Goal: Task Accomplishment & Management: Use online tool/utility

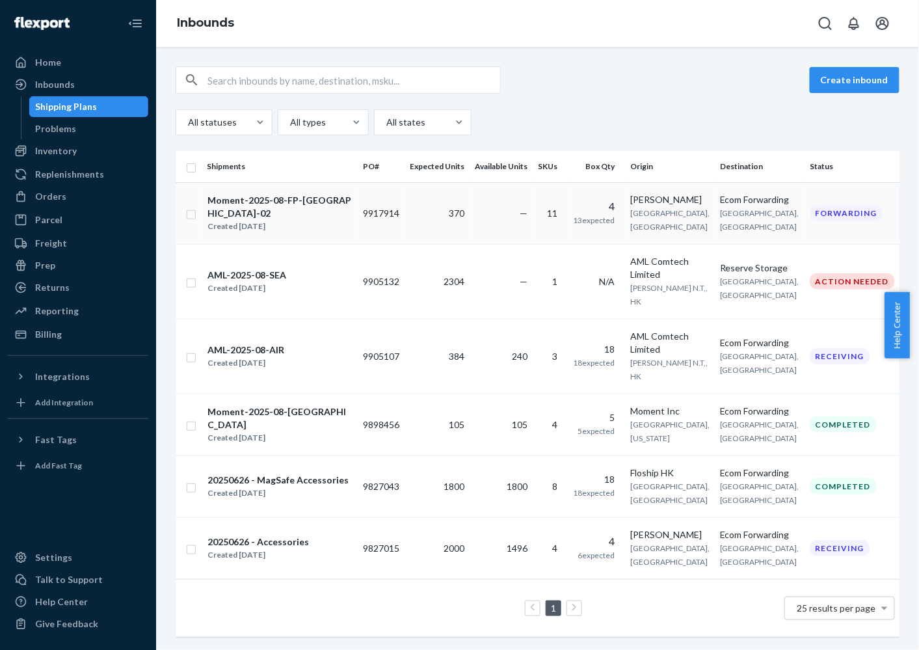
click at [267, 198] on td "Moment-2025-08-FP-CHINA-02 Created Aug 29, 2025" at bounding box center [280, 213] width 156 height 62
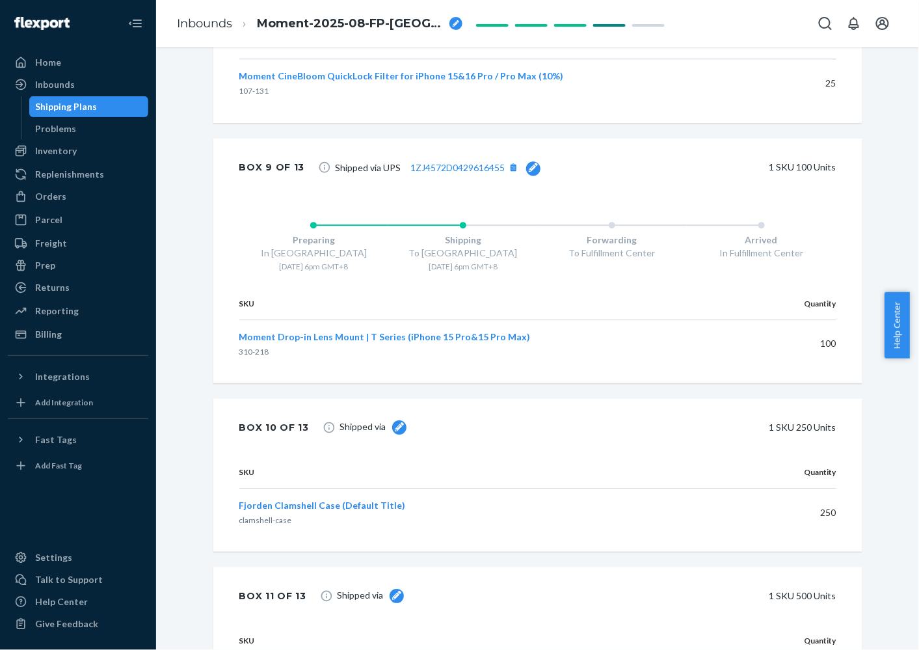
scroll to position [3956, 0]
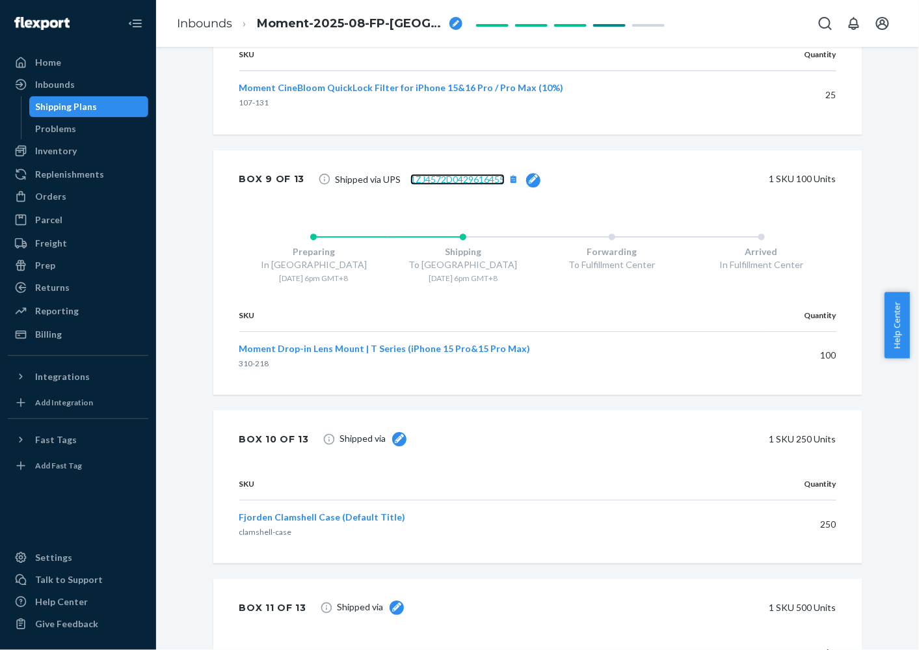
click at [446, 185] on link "1ZJ4572D0429616455" at bounding box center [457, 179] width 94 height 11
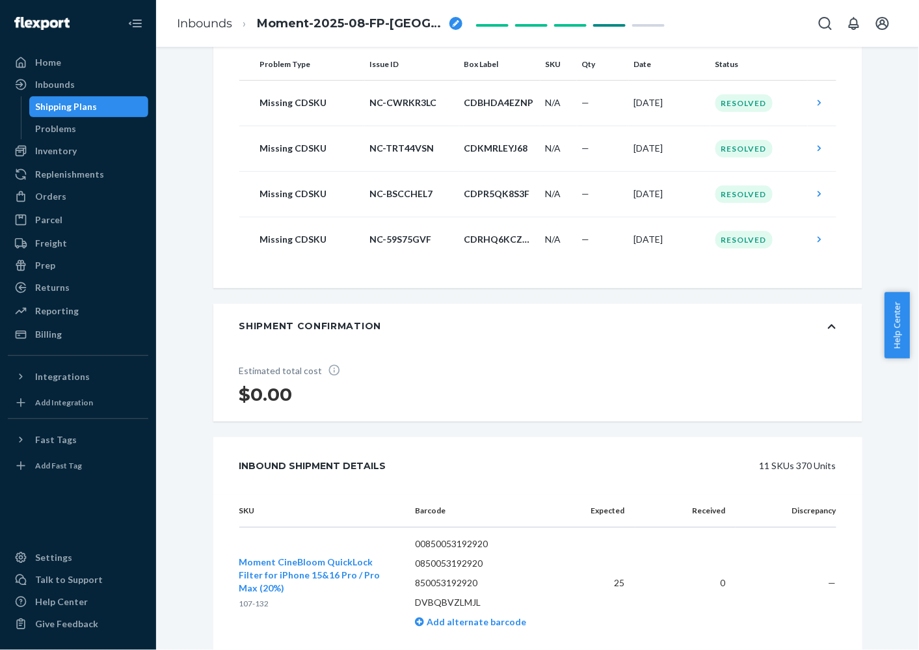
scroll to position [0, 0]
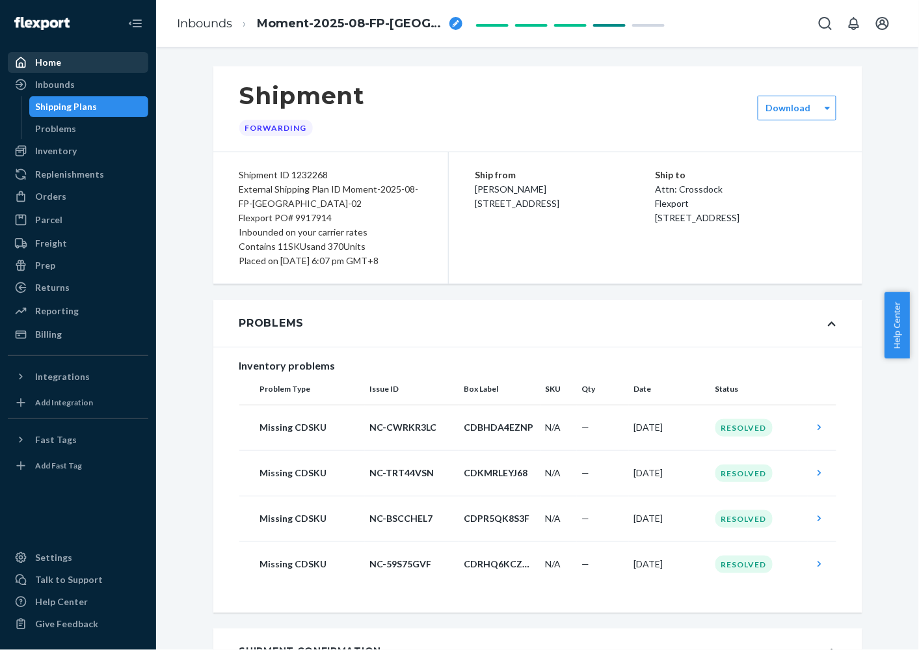
click at [74, 62] on div "Home" at bounding box center [78, 62] width 138 height 18
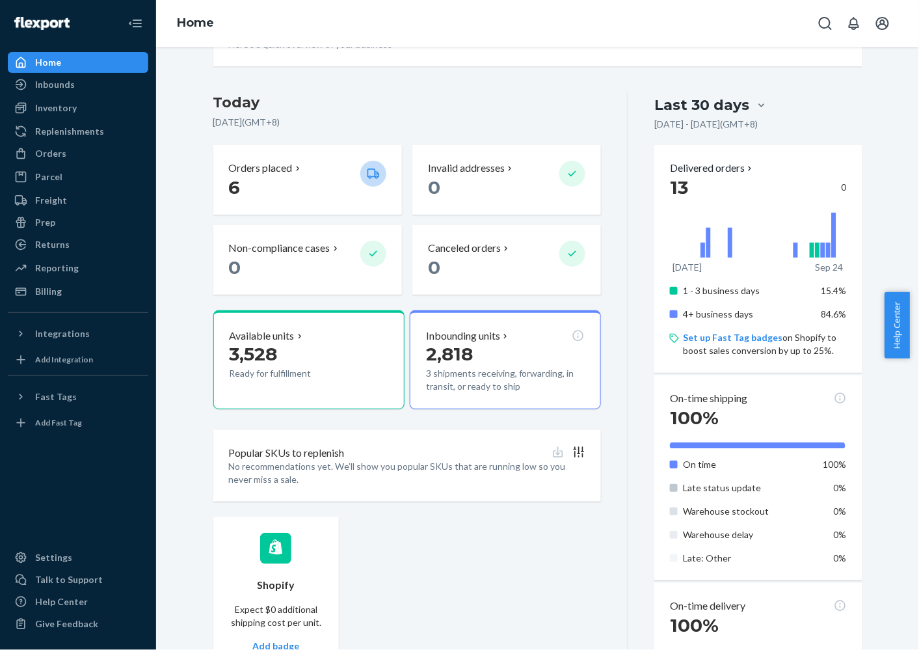
scroll to position [79, 0]
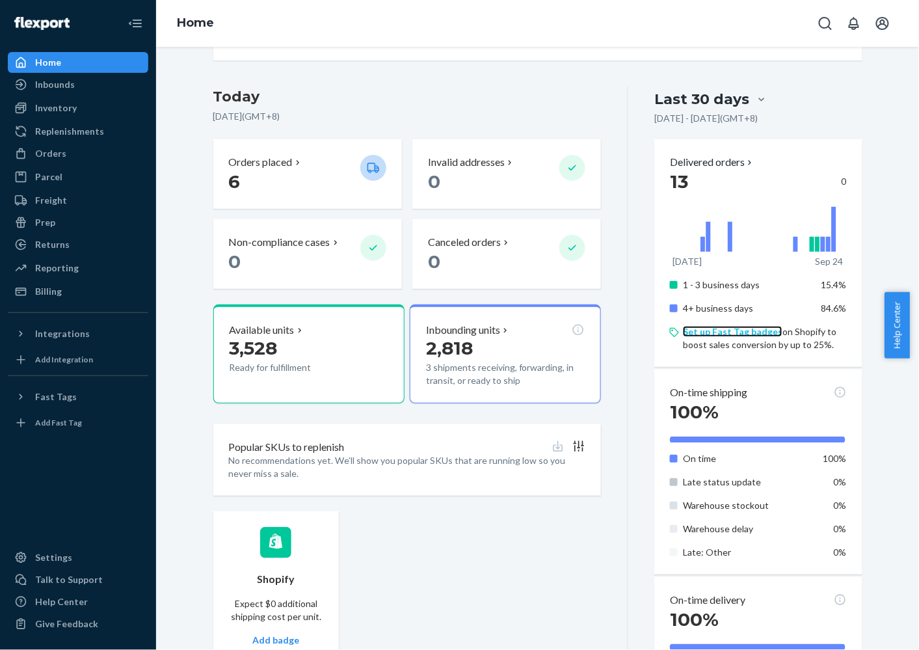
click at [712, 332] on link "Set up Fast Tag badges" at bounding box center [733, 331] width 100 height 11
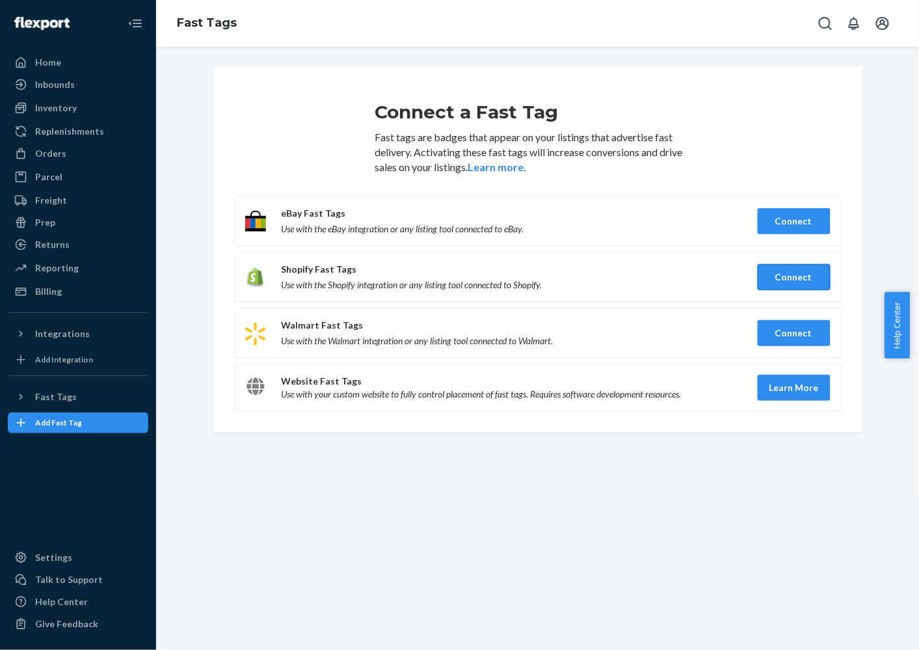
click at [792, 277] on button "Connect" at bounding box center [794, 277] width 73 height 26
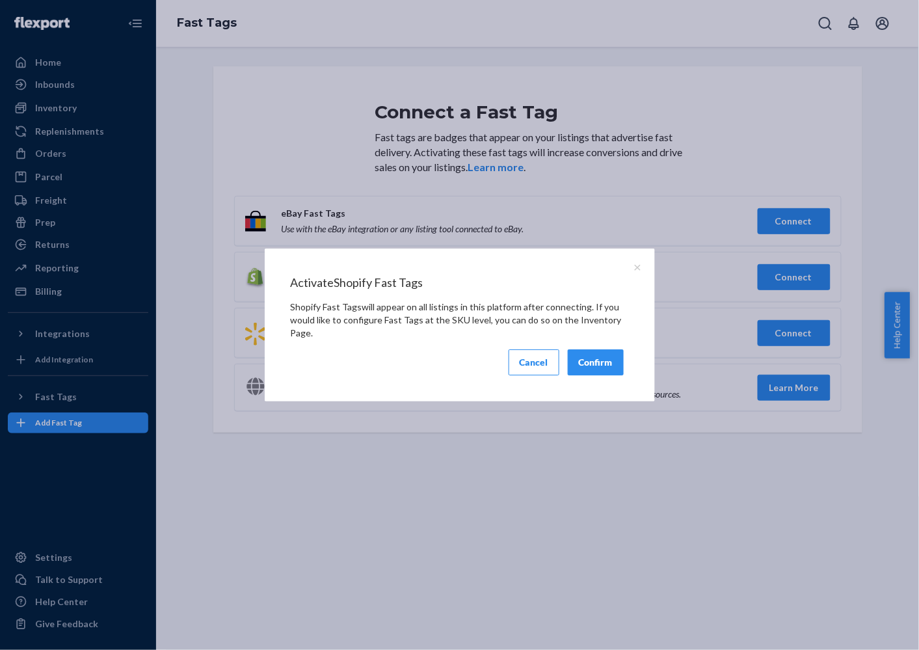
click at [604, 362] on button "Confirm" at bounding box center [596, 362] width 56 height 26
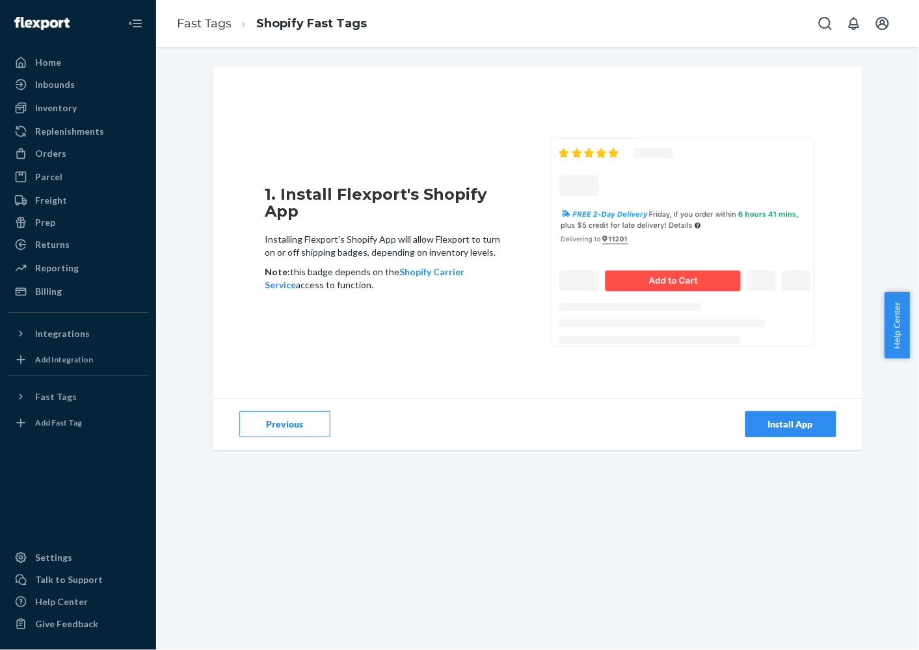
click at [794, 429] on div "Install App" at bounding box center [791, 424] width 69 height 13
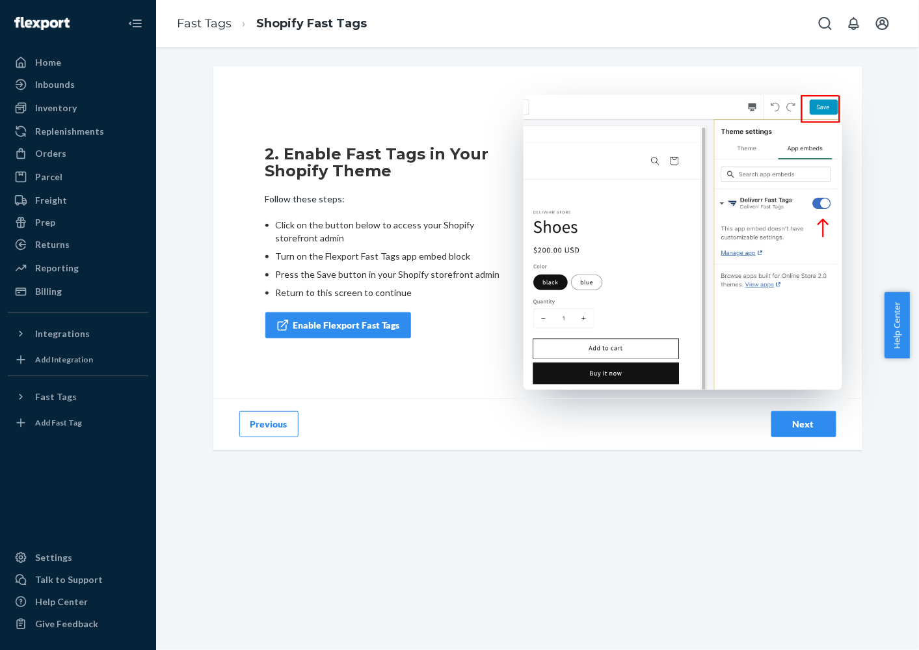
click at [349, 323] on link "Enable Flexport Fast Tags" at bounding box center [338, 325] width 146 height 26
click at [812, 426] on div "Next" at bounding box center [804, 424] width 43 height 13
click at [797, 420] on div "Next" at bounding box center [804, 424] width 43 height 13
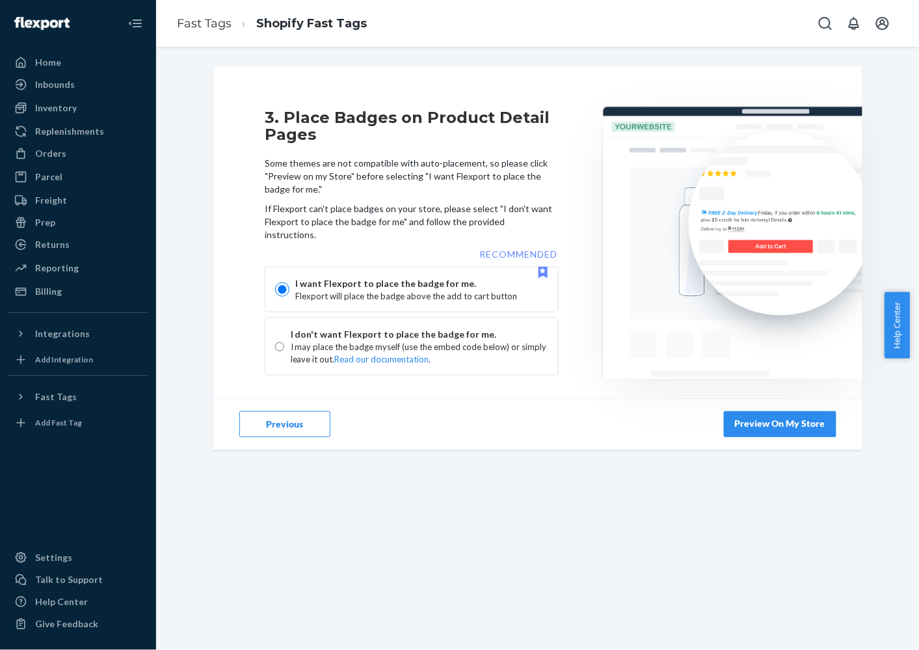
click at [806, 420] on link "Preview On My Store" at bounding box center [780, 424] width 113 height 26
click at [279, 340] on input "radio" at bounding box center [279, 347] width 9 height 14
radio input "true"
radio input "false"
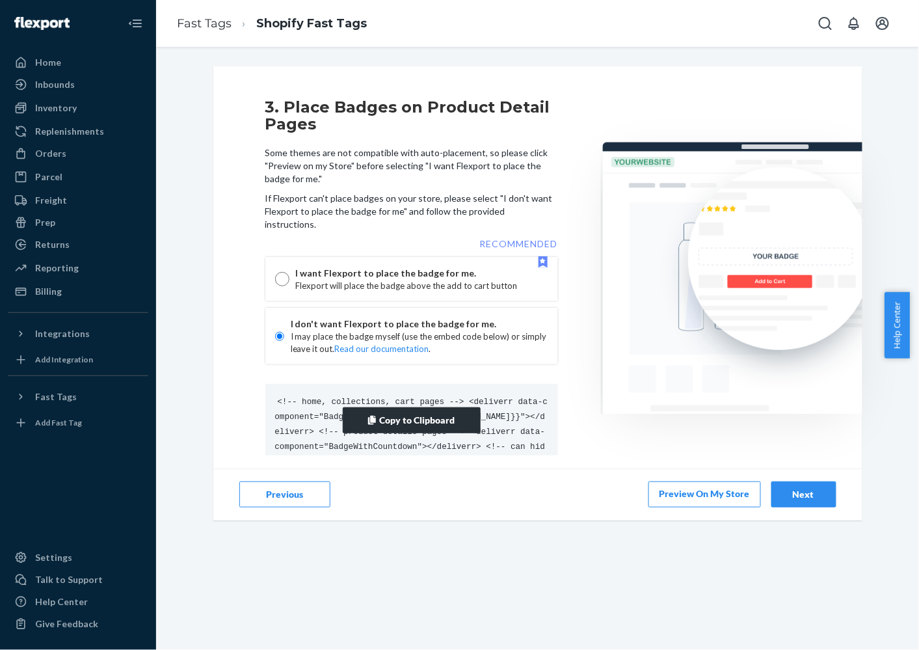
click at [388, 407] on button "Copy to Clipboard" at bounding box center [412, 420] width 138 height 26
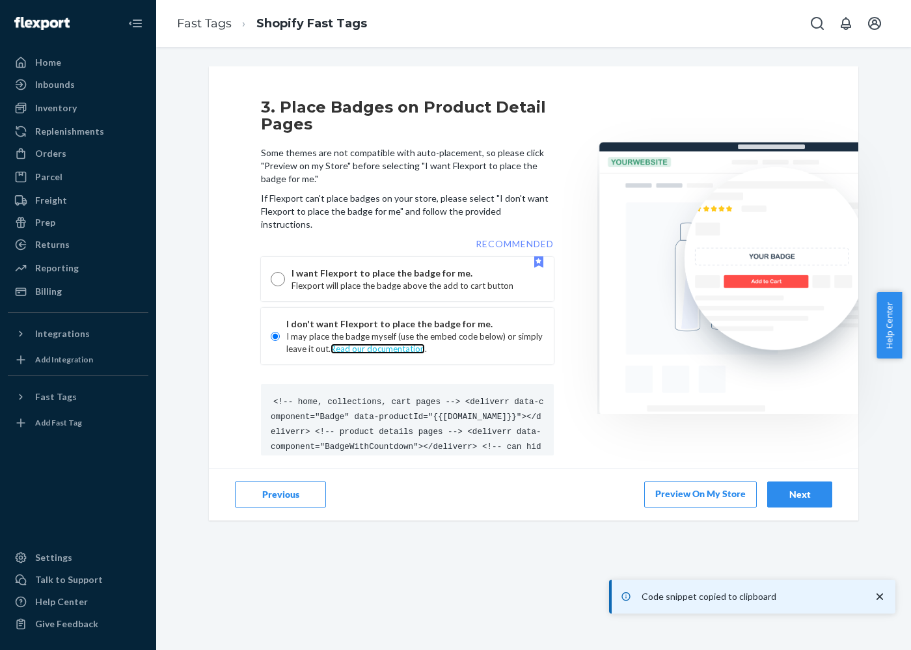
click at [386, 343] on link "Read our documentation" at bounding box center [377, 348] width 94 height 10
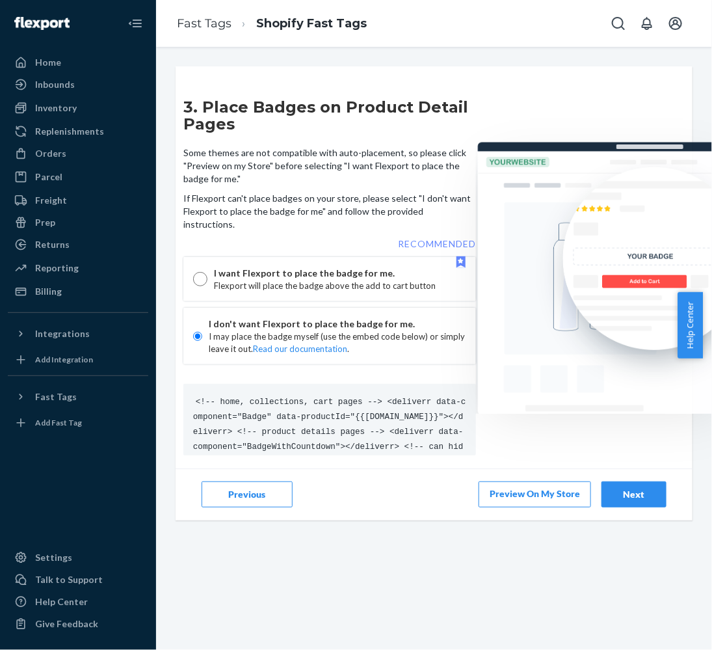
click at [568, 481] on link "Preview On My Store" at bounding box center [535, 494] width 113 height 26
click at [641, 494] on button "Next" at bounding box center [634, 494] width 65 height 26
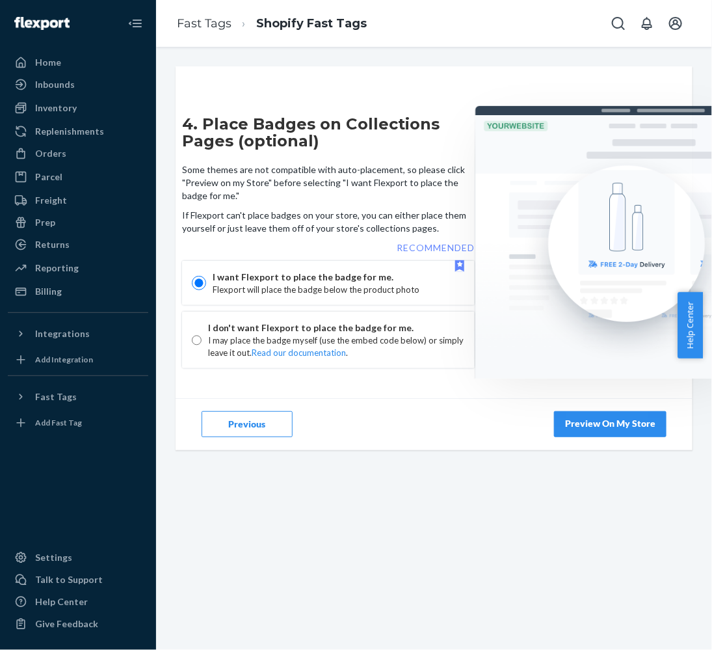
click at [605, 418] on link "Preview On My Store" at bounding box center [610, 424] width 113 height 26
click at [644, 427] on div "Next" at bounding box center [634, 424] width 43 height 13
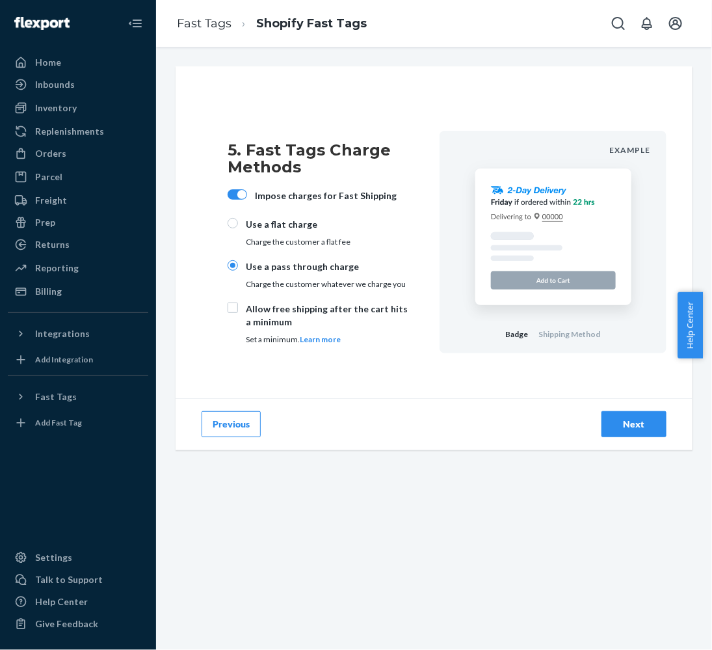
click at [264, 310] on p "Allow free shipping after the cart hits a minimum" at bounding box center [330, 315] width 168 height 26
click at [238, 310] on input "Allow free shipping after the cart hits a minimum Set a minimum. Learn more" at bounding box center [233, 307] width 10 height 10
checkbox input "true"
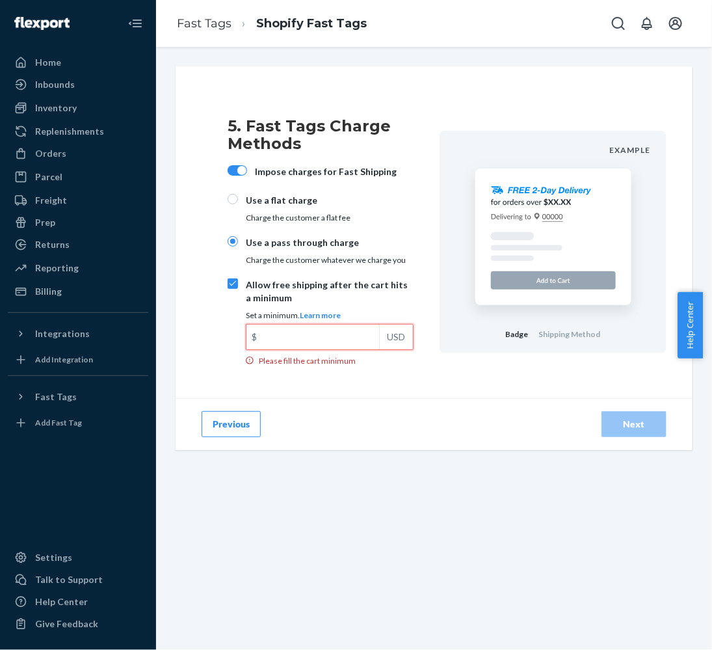
click at [302, 333] on input "$ USD Please fill the cart minimum" at bounding box center [313, 337] width 133 height 25
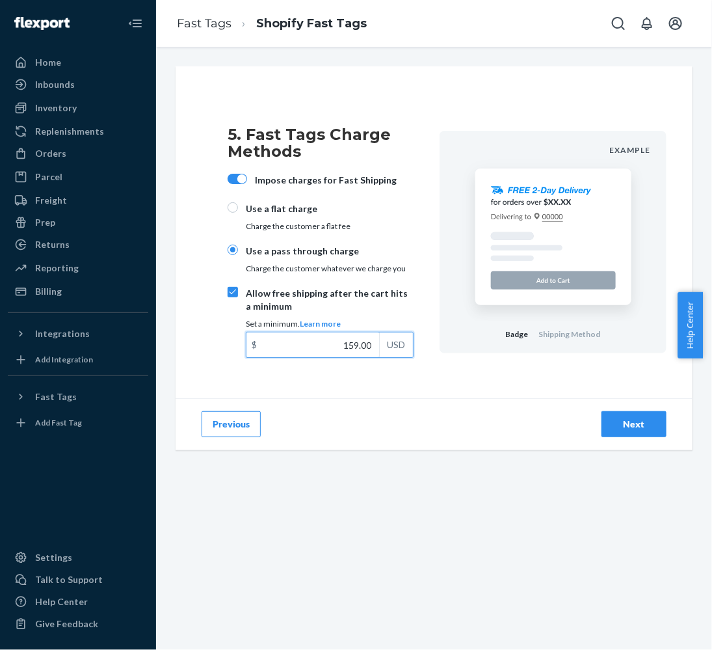
type input "159.00"
click at [188, 296] on div "5. Fast Tags Charge Methods Impose charges for Fast Shipping Use a flat charge …" at bounding box center [434, 242] width 517 height 312
click at [229, 209] on input "Use a flat charge Charge the customer a flat fee" at bounding box center [233, 207] width 10 height 10
radio input "true"
radio input "false"
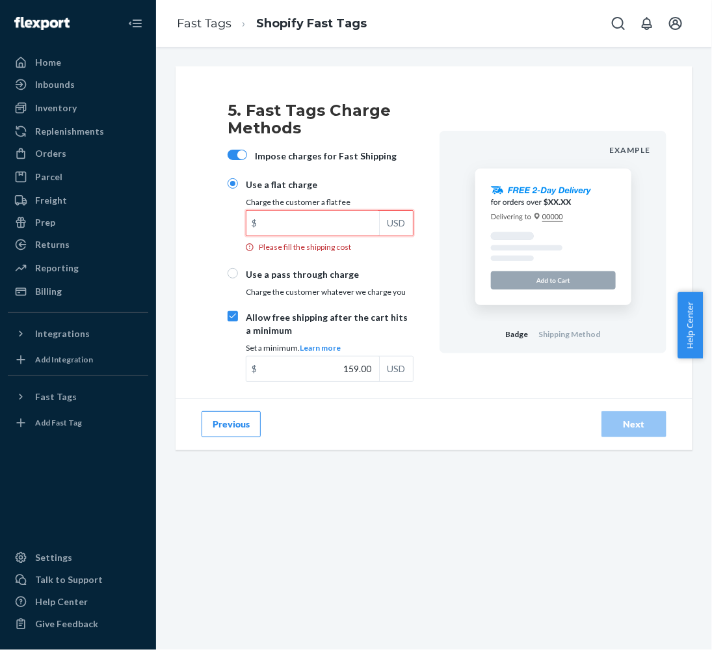
click at [302, 222] on input "$ USD Please fill the shipping cost" at bounding box center [313, 223] width 133 height 25
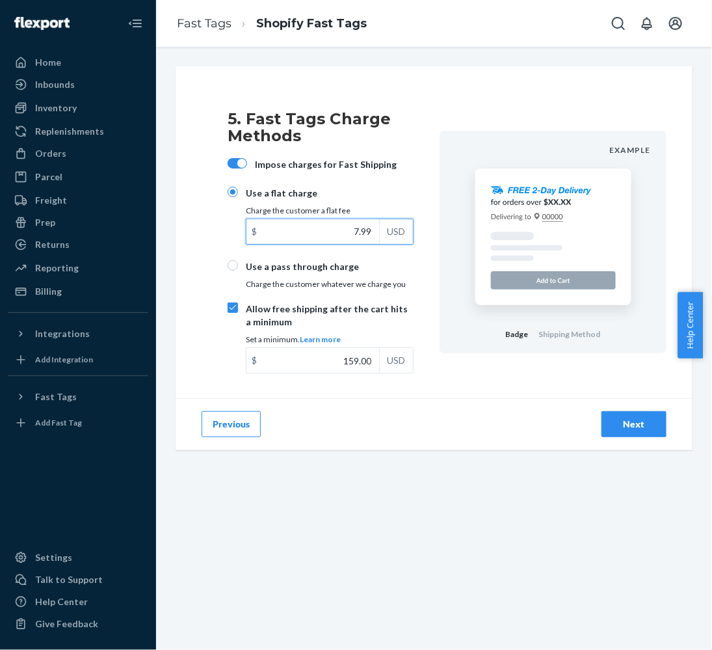
type input "7.99"
click at [637, 423] on div "Next" at bounding box center [634, 424] width 43 height 13
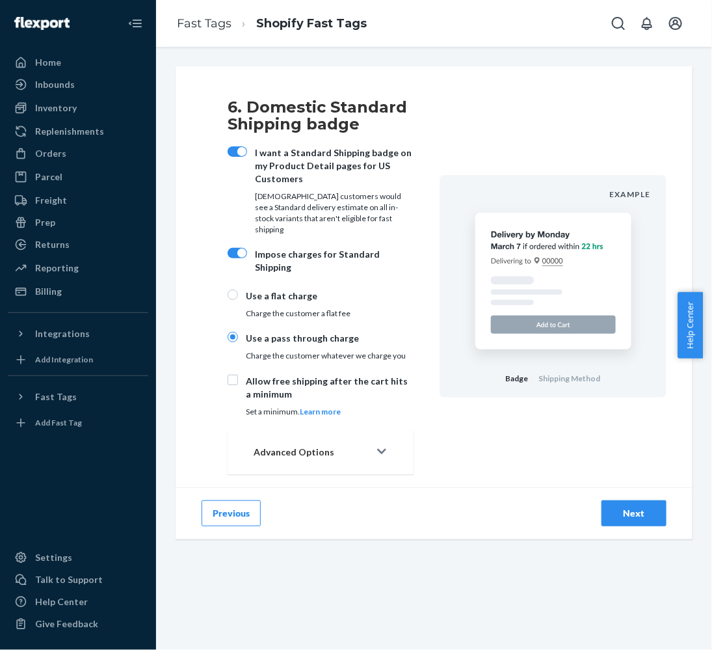
click at [235, 375] on div "Allow free shipping after the cart hits a minimum Set a minimum. Learn more" at bounding box center [321, 395] width 186 height 40
click at [235, 375] on input "Allow free shipping after the cart hits a minimum Set a minimum. Learn more" at bounding box center [233, 380] width 10 height 10
checkbox input "true"
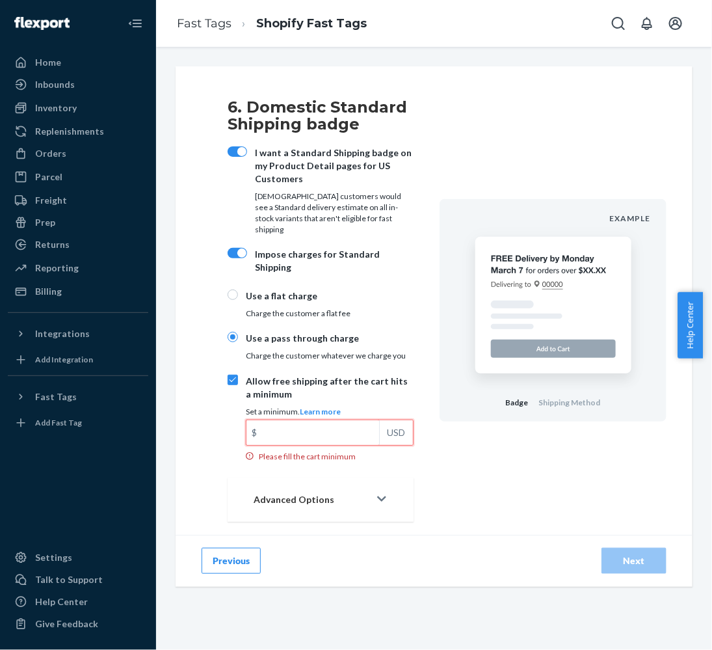
click at [332, 420] on input "$ USD Please fill the cart minimum" at bounding box center [313, 432] width 133 height 25
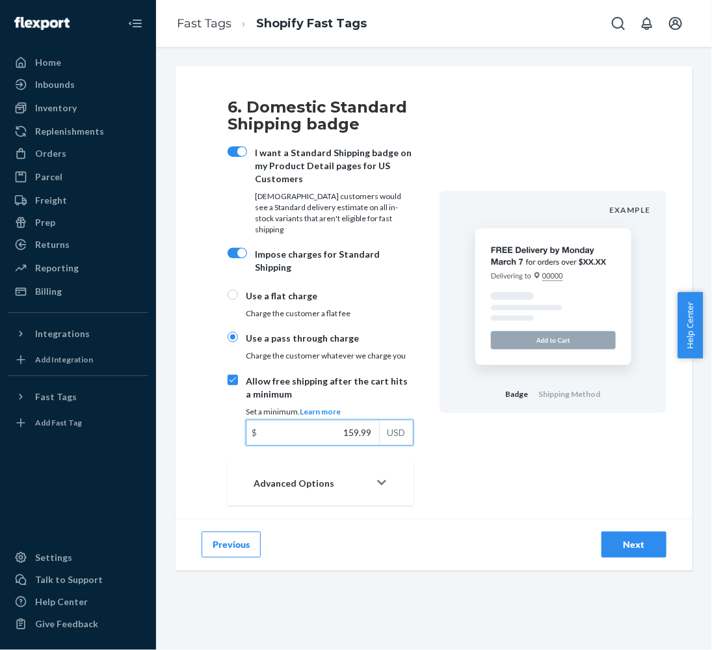
type input "159.99"
click at [351, 468] on button "Advanced Options" at bounding box center [321, 483] width 186 height 44
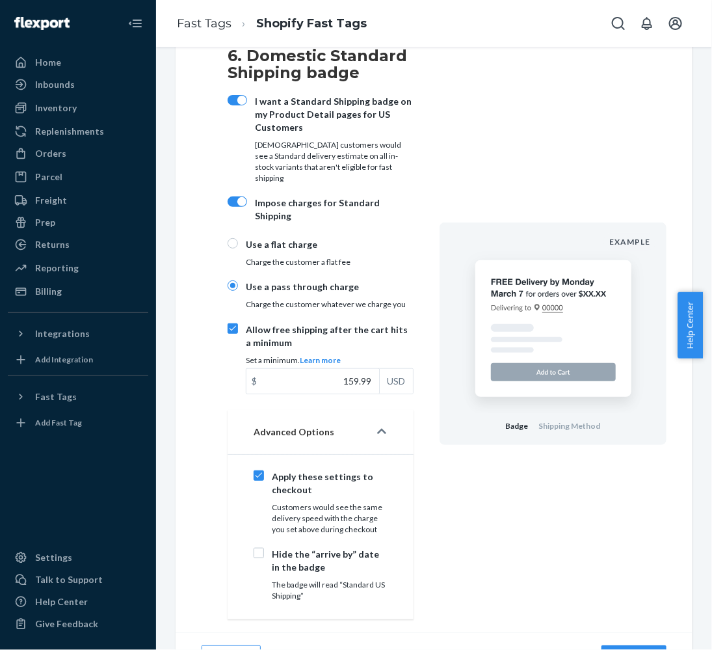
scroll to position [62, 0]
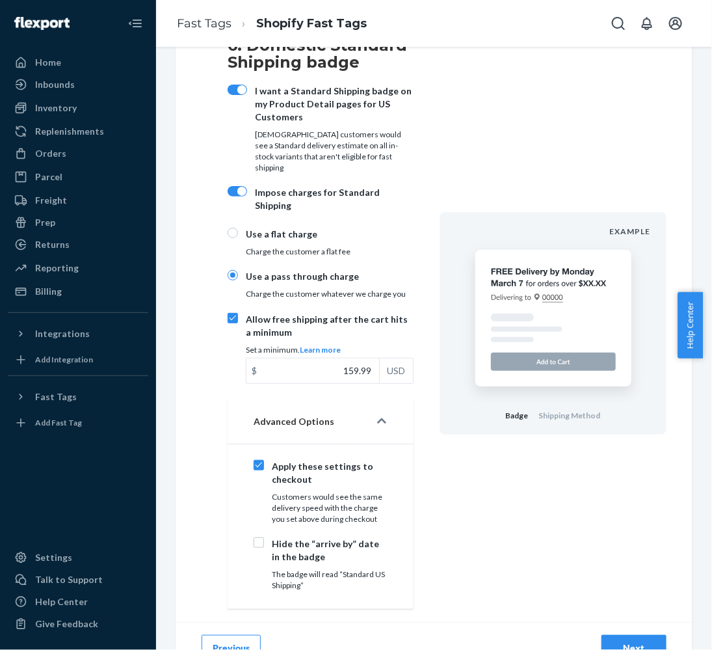
click at [359, 415] on div "Advanced Options" at bounding box center [312, 421] width 116 height 13
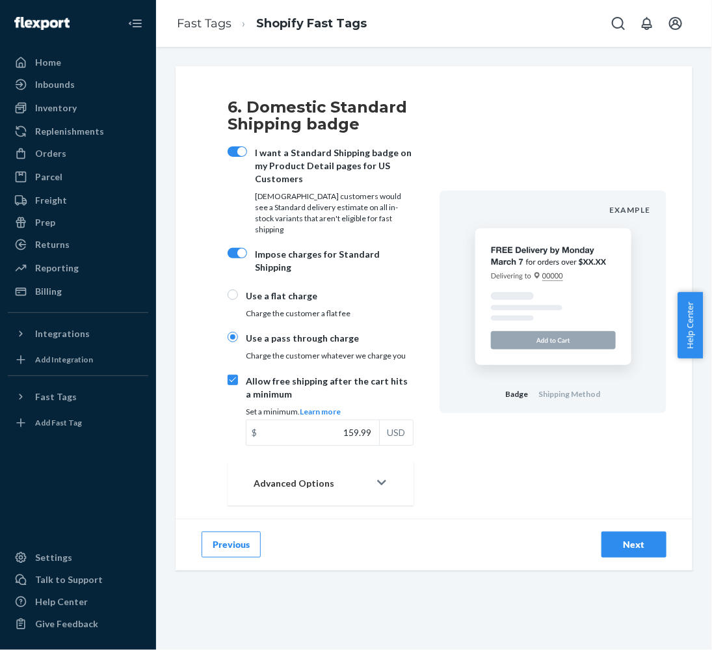
click at [615, 531] on button "Next" at bounding box center [634, 544] width 65 height 26
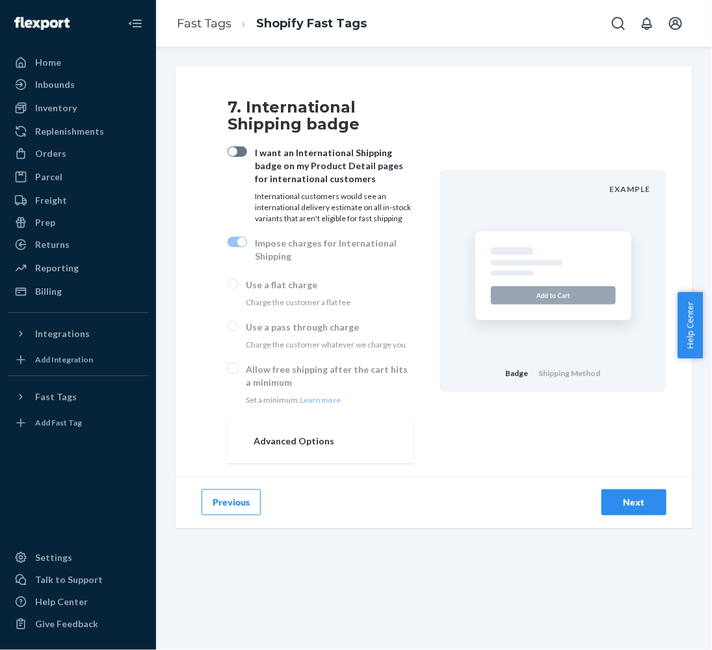
click at [243, 154] on div at bounding box center [238, 151] width 20 height 10
checkbox input "true"
radio input "true"
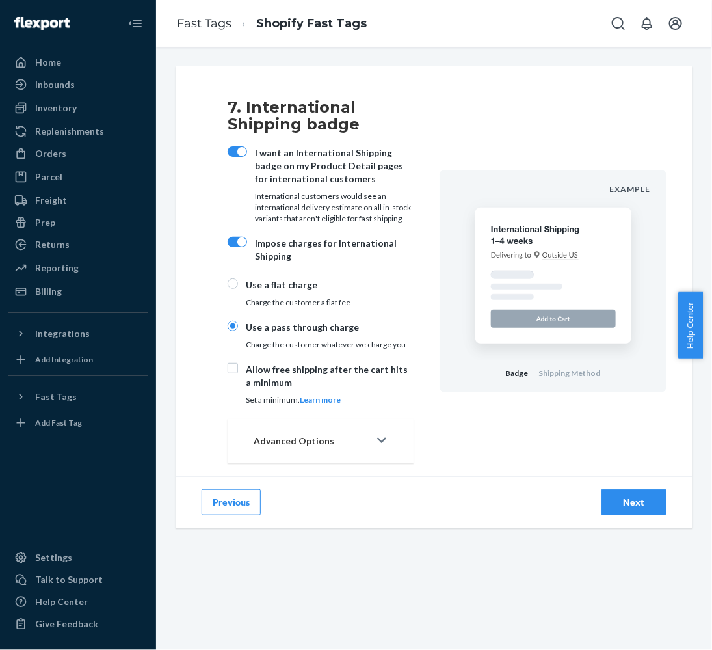
click at [342, 441] on div "Advanced Options" at bounding box center [312, 441] width 116 height 13
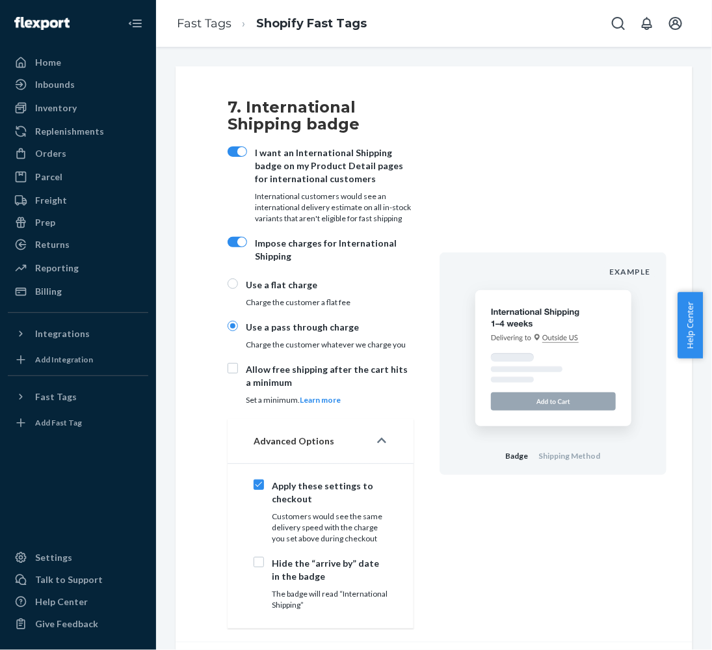
click at [344, 436] on div "Advanced Options" at bounding box center [312, 441] width 116 height 13
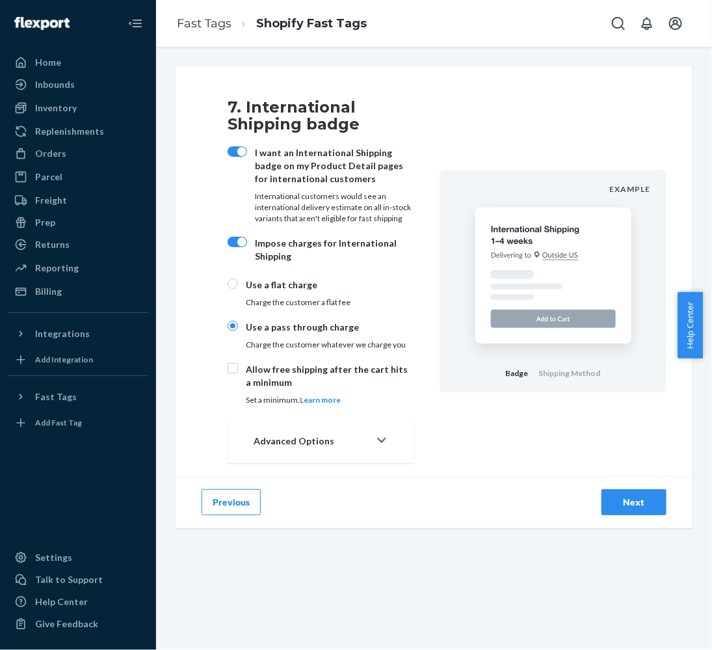
click at [237, 242] on div at bounding box center [241, 241] width 9 height 9
checkbox input "false"
radio input "false"
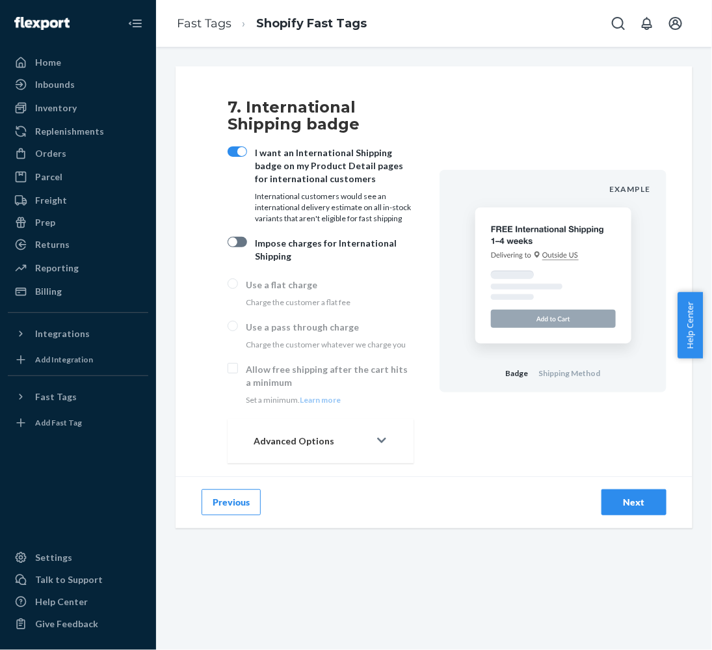
click at [237, 242] on div at bounding box center [238, 242] width 20 height 10
checkbox input "true"
radio input "true"
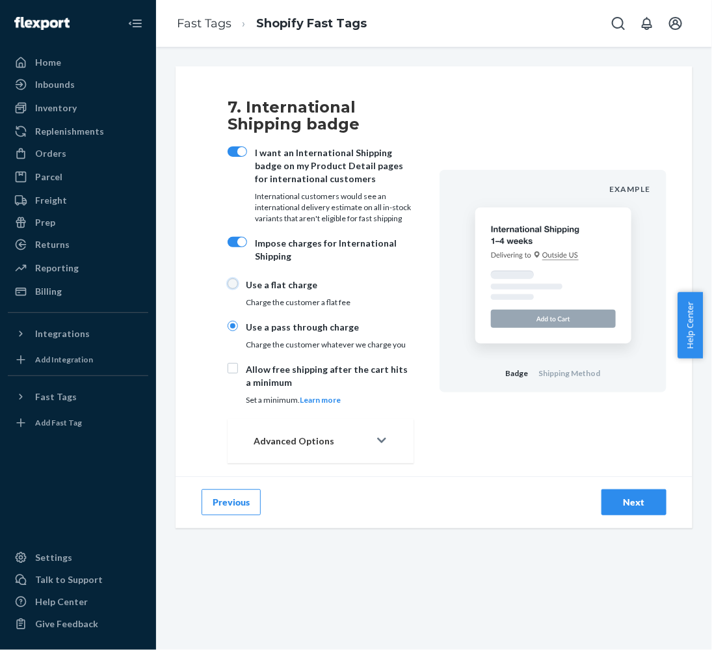
click at [237, 282] on input "Use a flat charge Charge the customer a flat fee" at bounding box center [233, 283] width 10 height 10
radio input "true"
radio input "false"
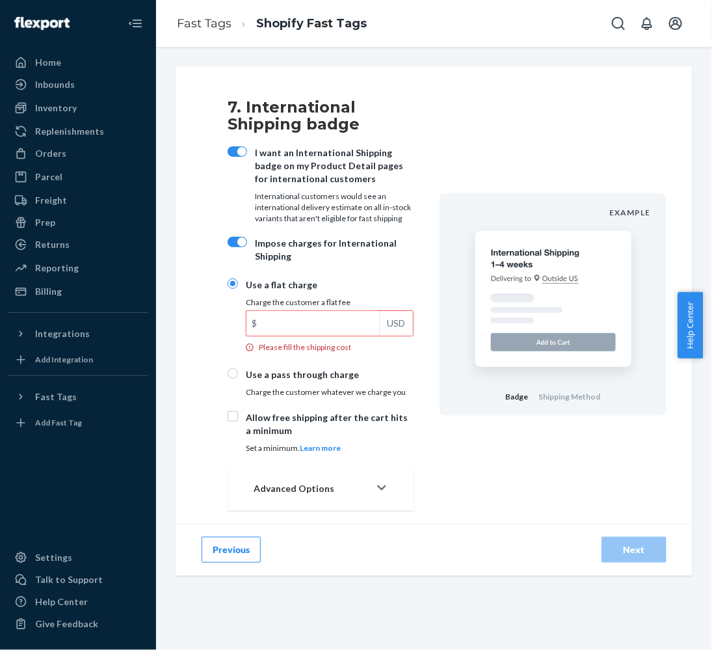
click at [237, 243] on div at bounding box center [241, 241] width 9 height 9
checkbox input "false"
radio input "false"
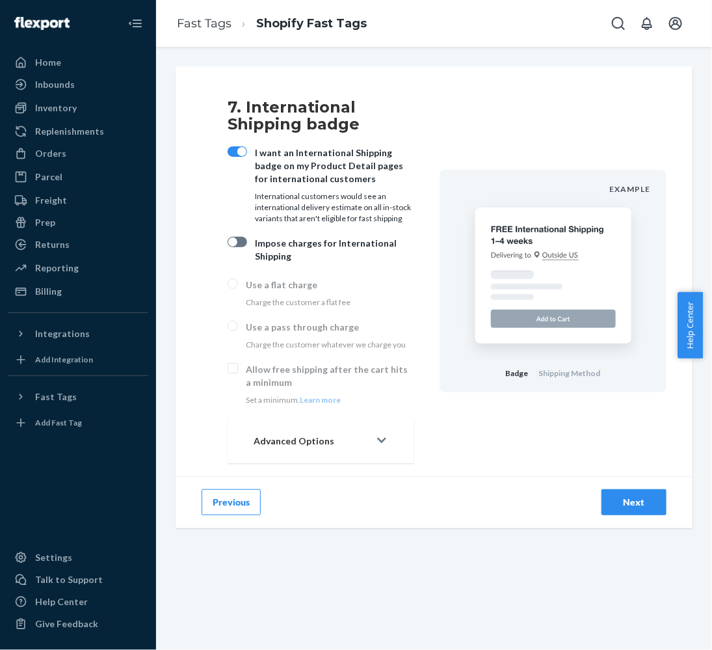
click at [237, 152] on div at bounding box center [241, 151] width 9 height 9
checkbox input "false"
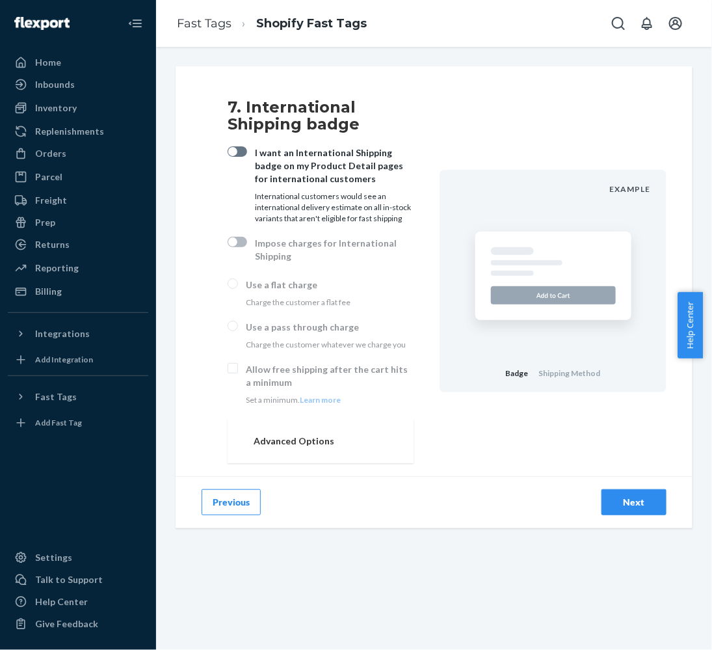
click at [627, 500] on div "Next" at bounding box center [634, 502] width 43 height 13
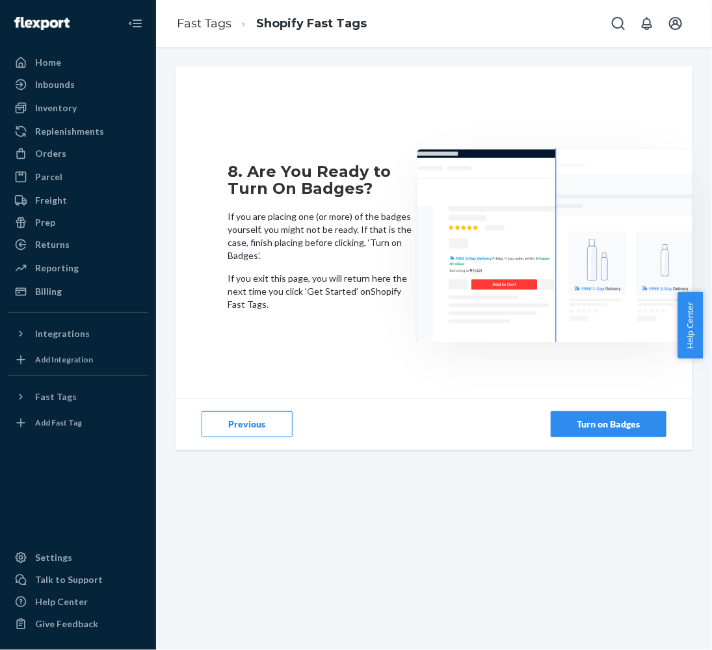
click at [627, 429] on div "Turn on Badges" at bounding box center [609, 424] width 94 height 13
